Goal: Task Accomplishment & Management: Manage account settings

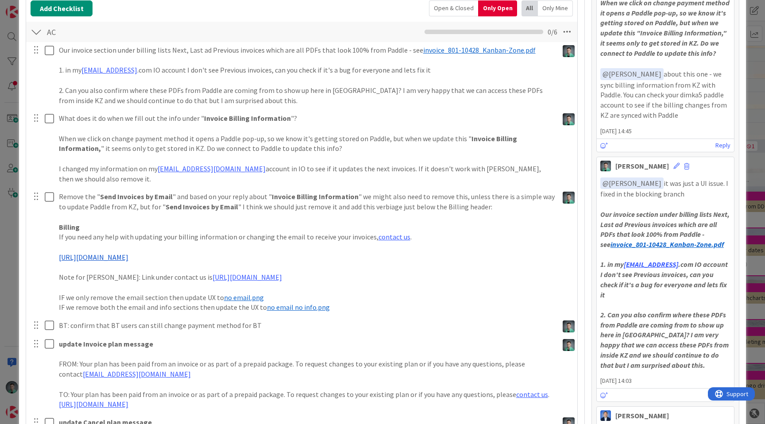
scroll to position [153, 0]
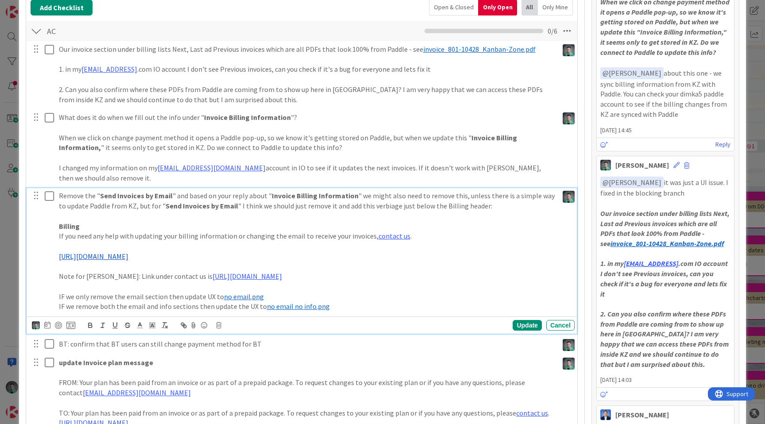
click at [59, 231] on p "If you need any help with updating your billing information or changing the ema…" at bounding box center [307, 236] width 496 height 10
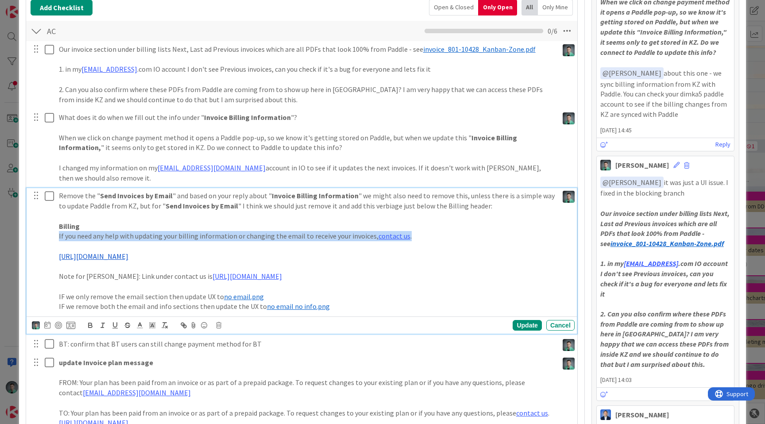
drag, startPoint x: 58, startPoint y: 227, endPoint x: 402, endPoint y: 226, distance: 343.3
click at [402, 231] on p "If you need any help with updating your billing information or changing the ema…" at bounding box center [307, 236] width 496 height 10
copy p "If you need any help with updating your billing information or changing the ema…"
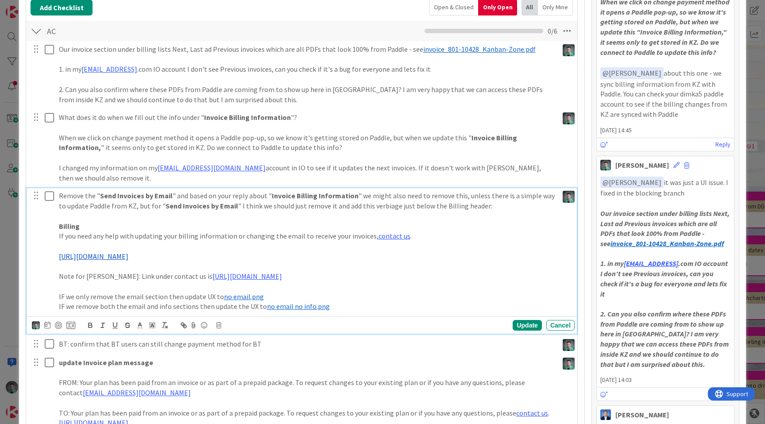
click at [349, 221] on p "Billing" at bounding box center [307, 226] width 496 height 10
click at [86, 231] on p "If you need any help with updating your billing information or changing the ema…" at bounding box center [307, 236] width 496 height 10
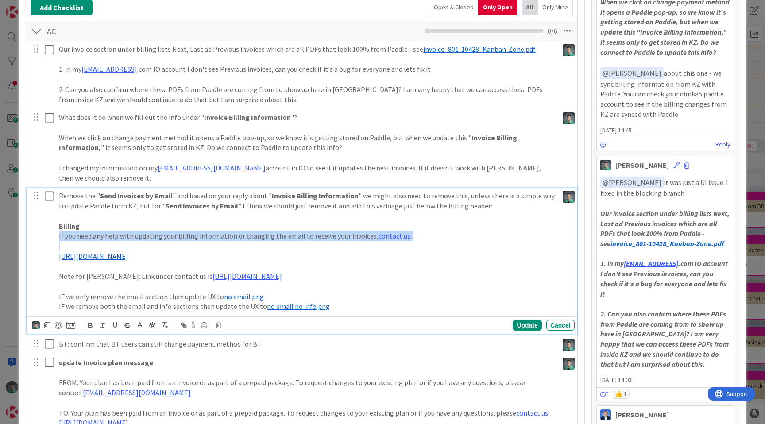
click at [86, 231] on p "If you need any help with updating your billing information or changing the ema…" at bounding box center [307, 236] width 496 height 10
copy p "If you need any help with updating your billing information or changing the ema…"
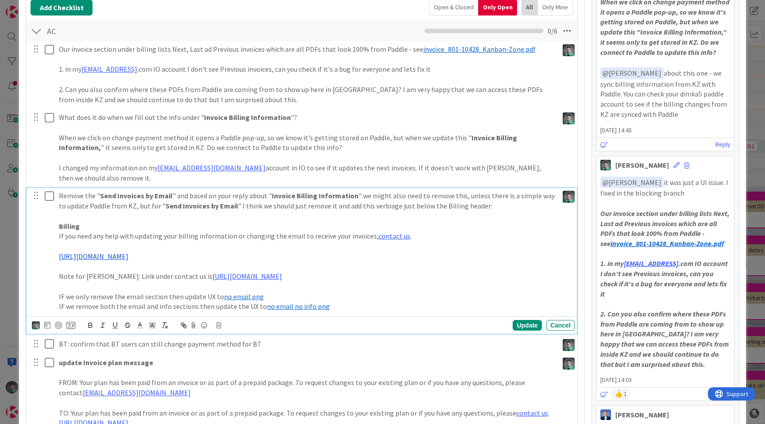
click at [292, 271] on p "Note for [PERSON_NAME]: Link under contact us is [URL][DOMAIN_NAME]" at bounding box center [307, 276] width 496 height 10
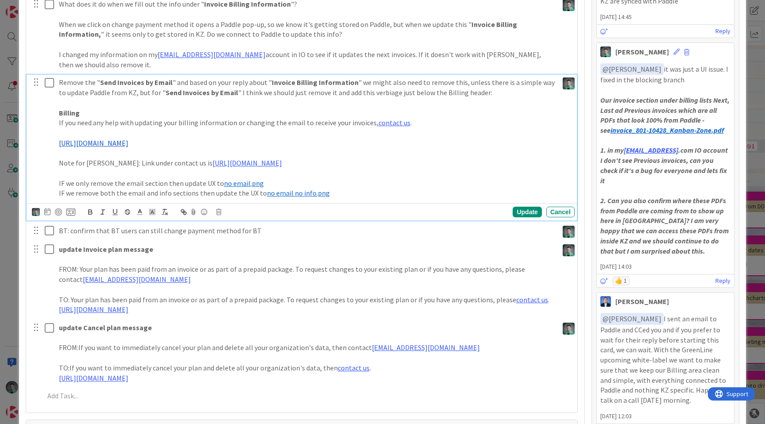
scroll to position [0, 0]
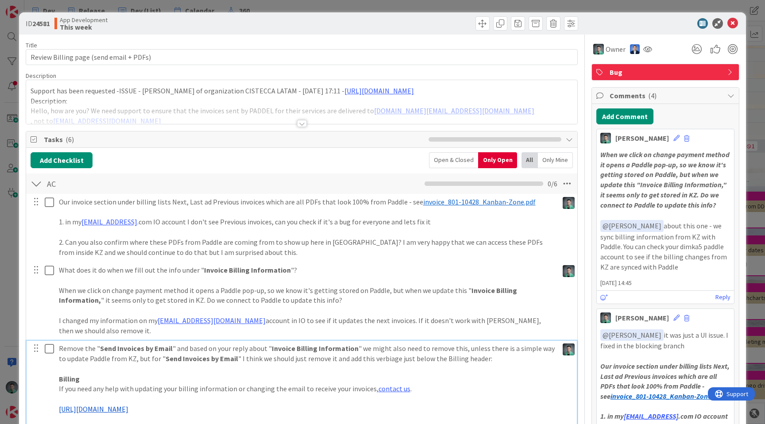
click at [253, 10] on div "ID 24581 App Development This week Title 39 / 128 Review Billing page (send ema…" at bounding box center [382, 212] width 765 height 424
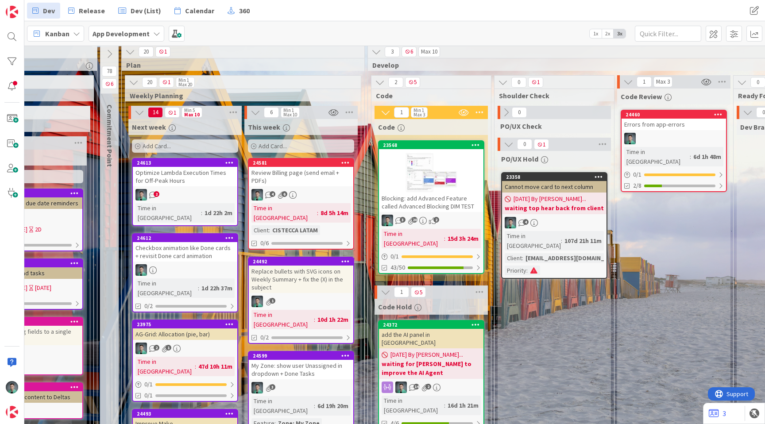
scroll to position [3, 854]
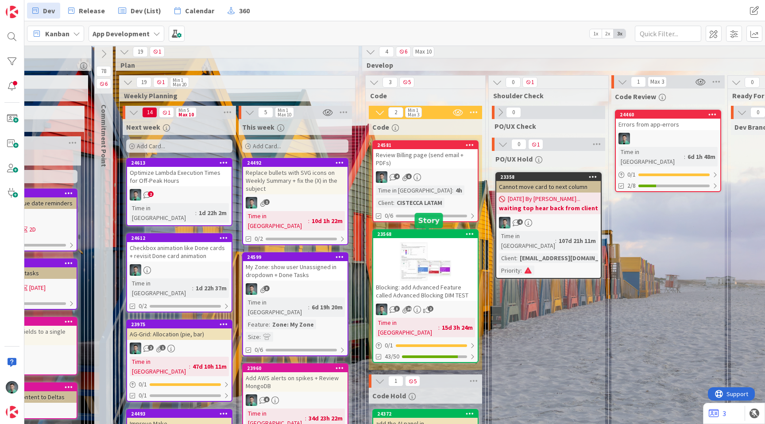
click at [446, 238] on div "23568 Blocking: add Advanced Feature called Advanced Blocking DIM TEST" at bounding box center [425, 265] width 104 height 71
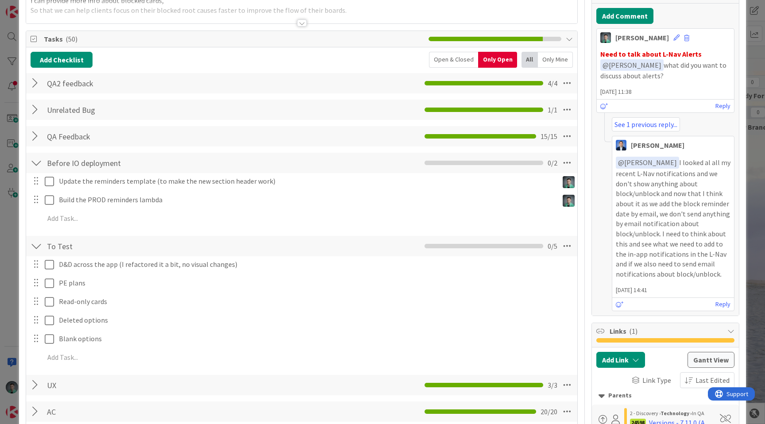
scroll to position [108, 0]
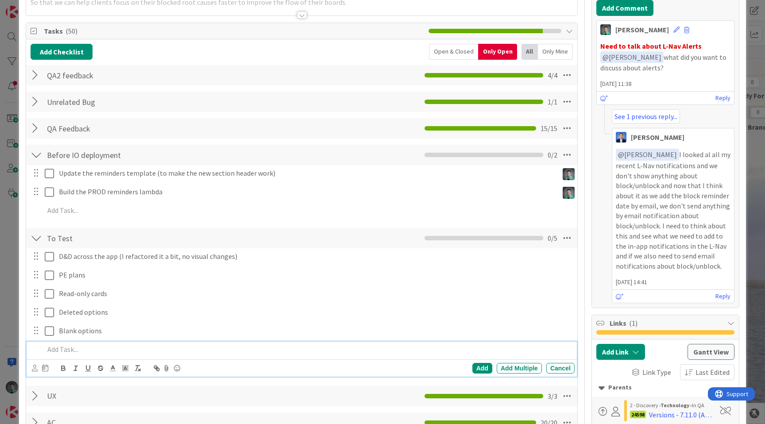
click at [85, 350] on p at bounding box center [307, 349] width 526 height 10
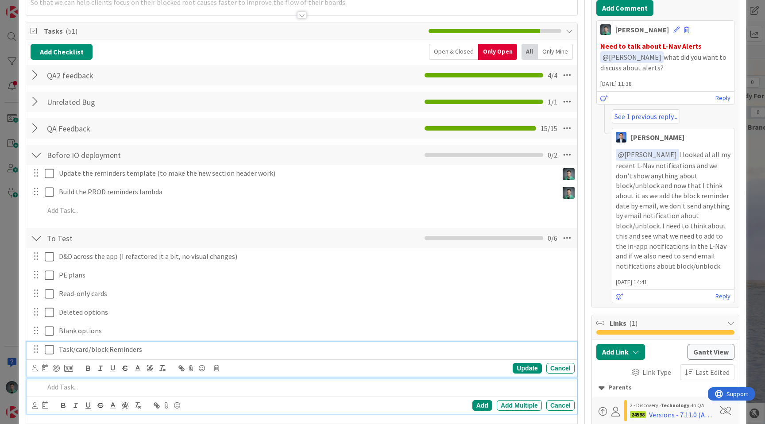
click at [110, 349] on p "Task/card/block Reminders" at bounding box center [315, 349] width 512 height 10
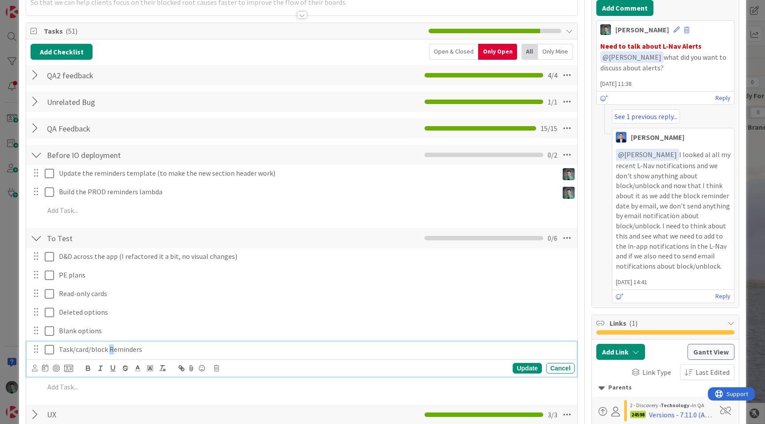
click at [108, 350] on p "Task/card/block Reminders" at bounding box center [315, 349] width 512 height 10
click at [160, 352] on p "Task/card/block reminders" at bounding box center [315, 349] width 512 height 10
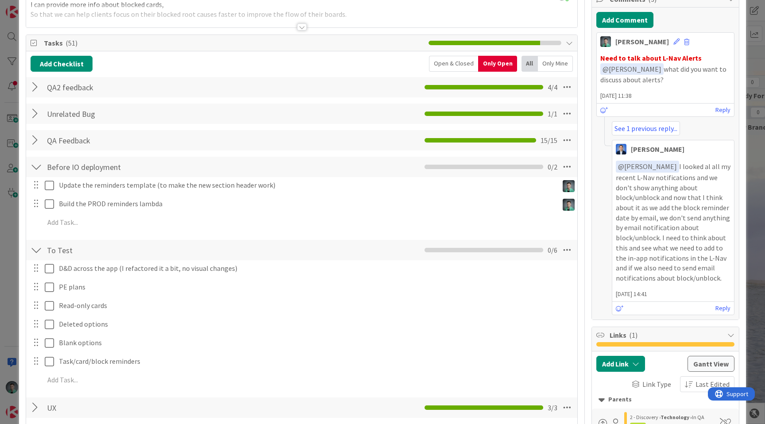
scroll to position [96, 0]
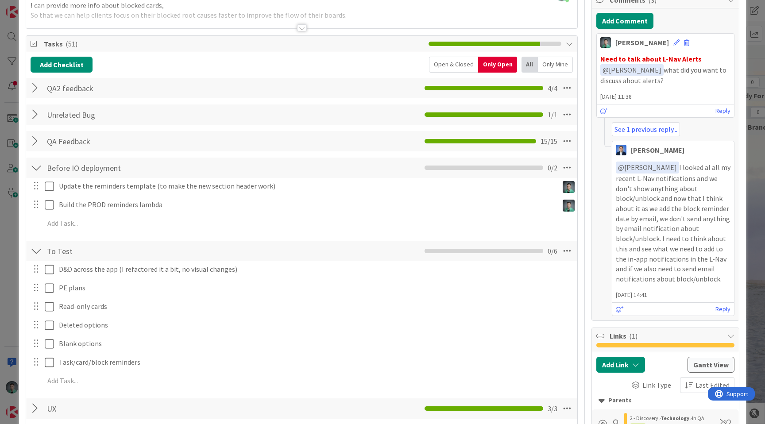
click at [4, 268] on div "ID 23568 App Development Code Title 64 / 128 Blocking: add Advanced Feature cal…" at bounding box center [382, 212] width 765 height 424
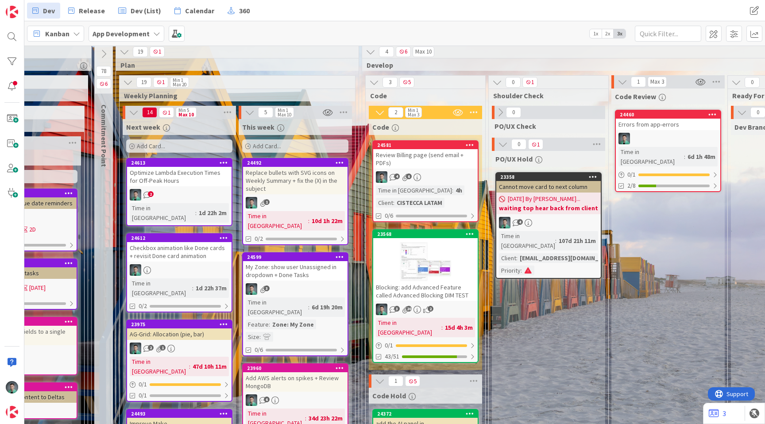
click at [427, 250] on div at bounding box center [425, 262] width 104 height 40
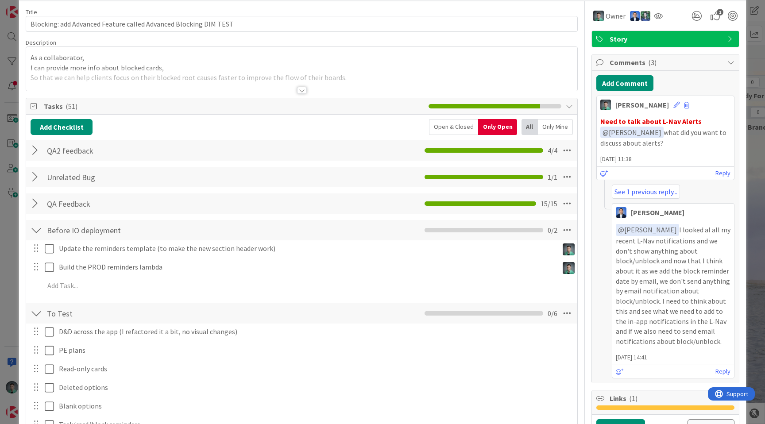
scroll to position [37, 0]
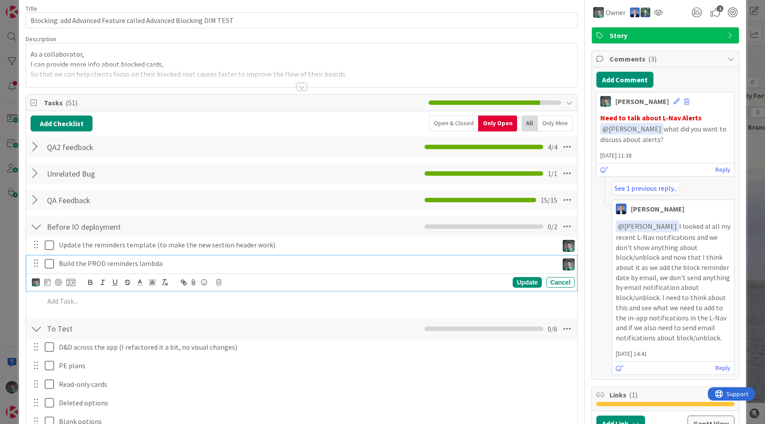
click at [48, 267] on icon at bounding box center [49, 263] width 9 height 11
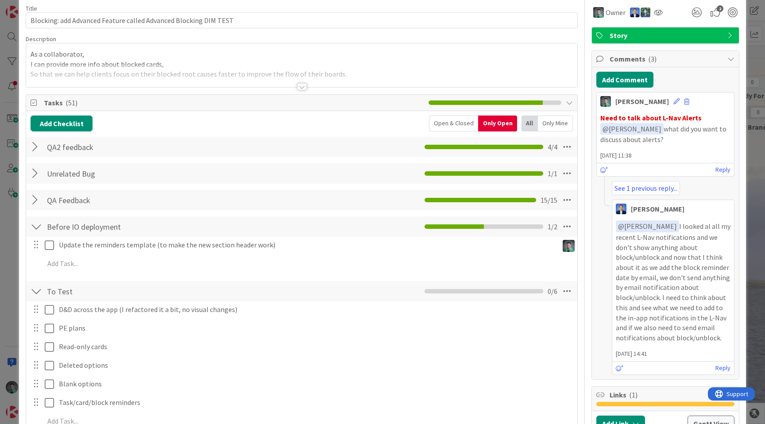
click at [0, 266] on div "ID 23568 App Development Code Title 64 / 128 Blocking: add Advanced Feature cal…" at bounding box center [382, 212] width 765 height 424
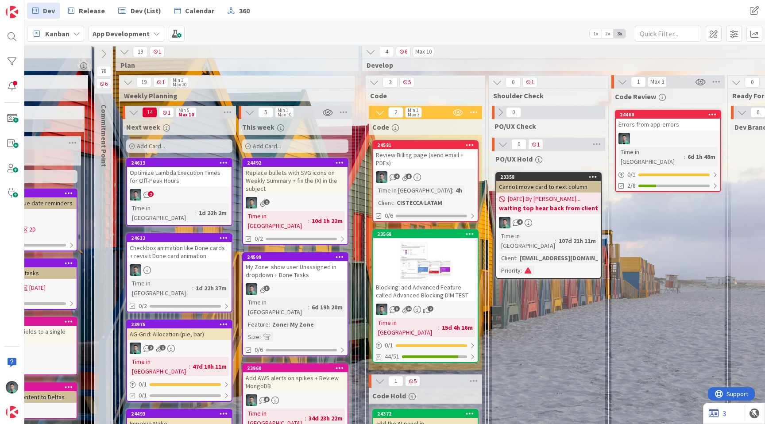
click at [437, 173] on div "4 6" at bounding box center [425, 177] width 104 height 12
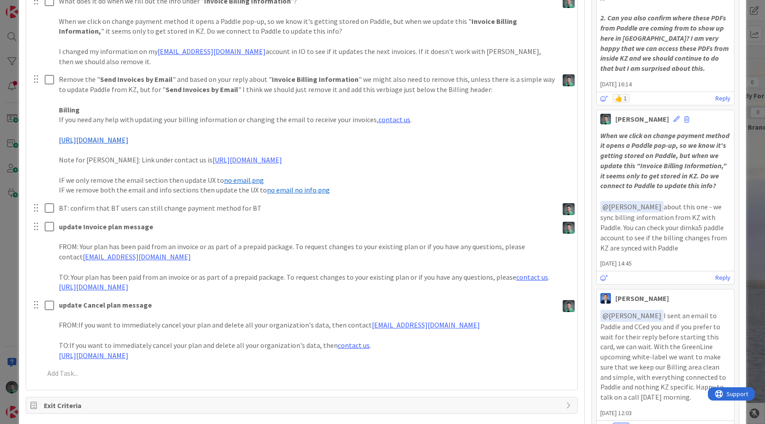
scroll to position [267, 0]
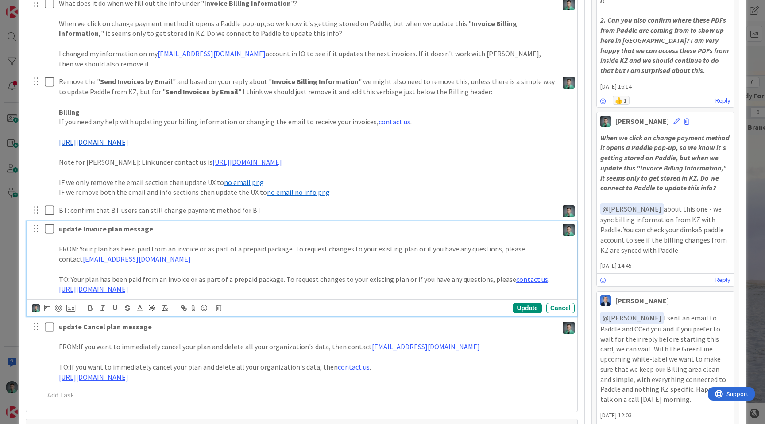
click at [84, 244] on p "FROM: Your plan has been paid from an invoice or as part of a prepaid package. …" at bounding box center [307, 254] width 496 height 20
drag, startPoint x: 84, startPoint y: 239, endPoint x: 210, endPoint y: 239, distance: 126.1
click at [210, 244] on p "FROM: Your plan has been paid from an invoice or as part of a prepaid package. …" at bounding box center [307, 254] width 496 height 20
copy p "Your plan has been paid from an invoice or as"
click at [298, 264] on p at bounding box center [307, 269] width 496 height 10
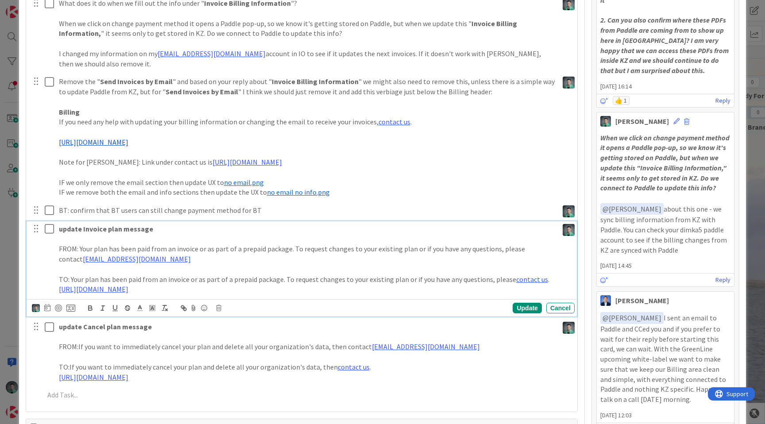
click at [74, 274] on p "TO: Your plan has been paid from an invoice or as part of a prepaid package. To…" at bounding box center [307, 279] width 496 height 10
drag, startPoint x: 74, startPoint y: 269, endPoint x: 206, endPoint y: 269, distance: 132.3
click at [206, 274] on p "TO: Your plan has been paid from an invoice or as part of a prepaid package. To…" at bounding box center [307, 279] width 496 height 10
copy p "Your plan has been paid from an invoice or as part"
click at [317, 274] on p "TO: Your plan has been paid from an invoice or as part of a prepaid package. To…" at bounding box center [307, 279] width 496 height 10
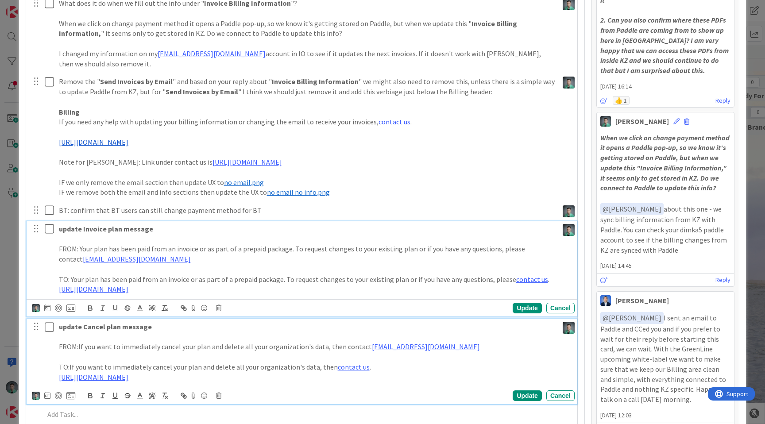
click at [83, 342] on span "If you want to immediately cancel your plan and delete all your organization's …" at bounding box center [224, 346] width 293 height 9
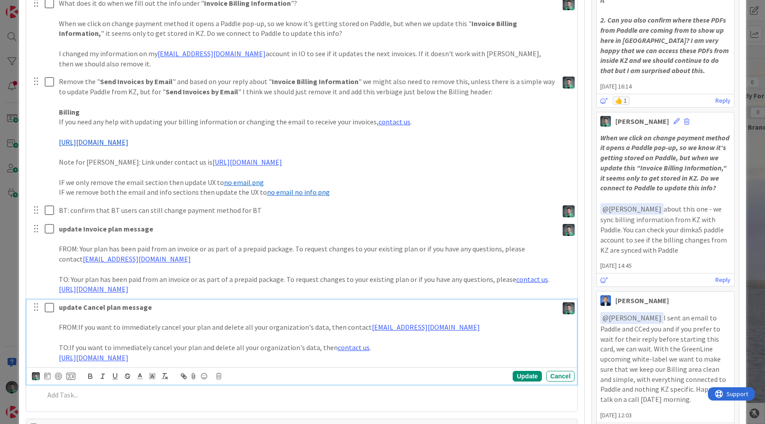
scroll to position [247, 0]
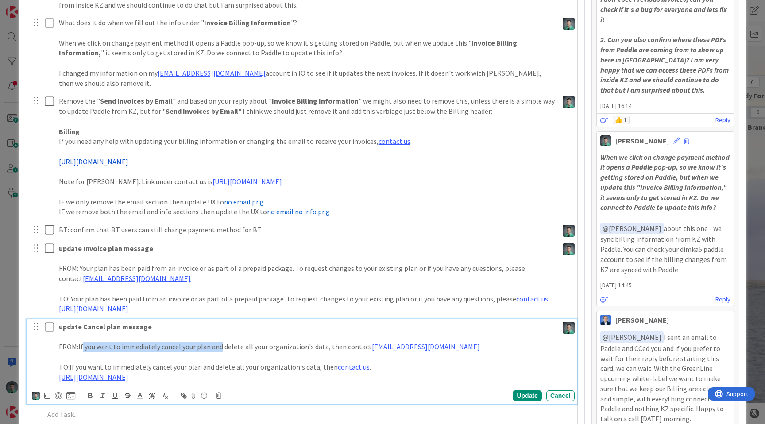
drag, startPoint x: 83, startPoint y: 335, endPoint x: 214, endPoint y: 341, distance: 130.6
click at [214, 342] on span "If you want to immediately cancel your plan and delete all your organization's …" at bounding box center [224, 346] width 293 height 9
copy span "you want to immediately cancel your plan and"
click at [366, 322] on p "update Cancel plan message" at bounding box center [307, 327] width 496 height 10
